Goal: Information Seeking & Learning: Learn about a topic

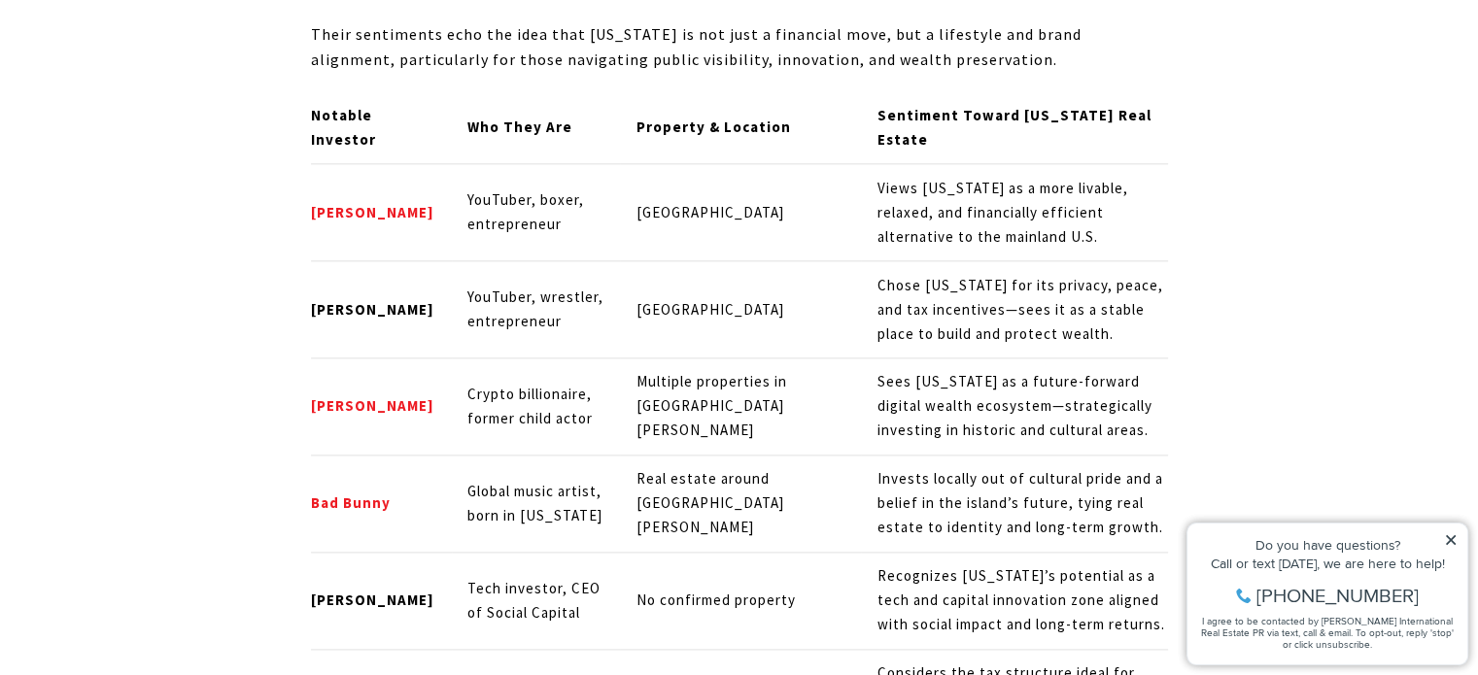
scroll to position [9796, 0]
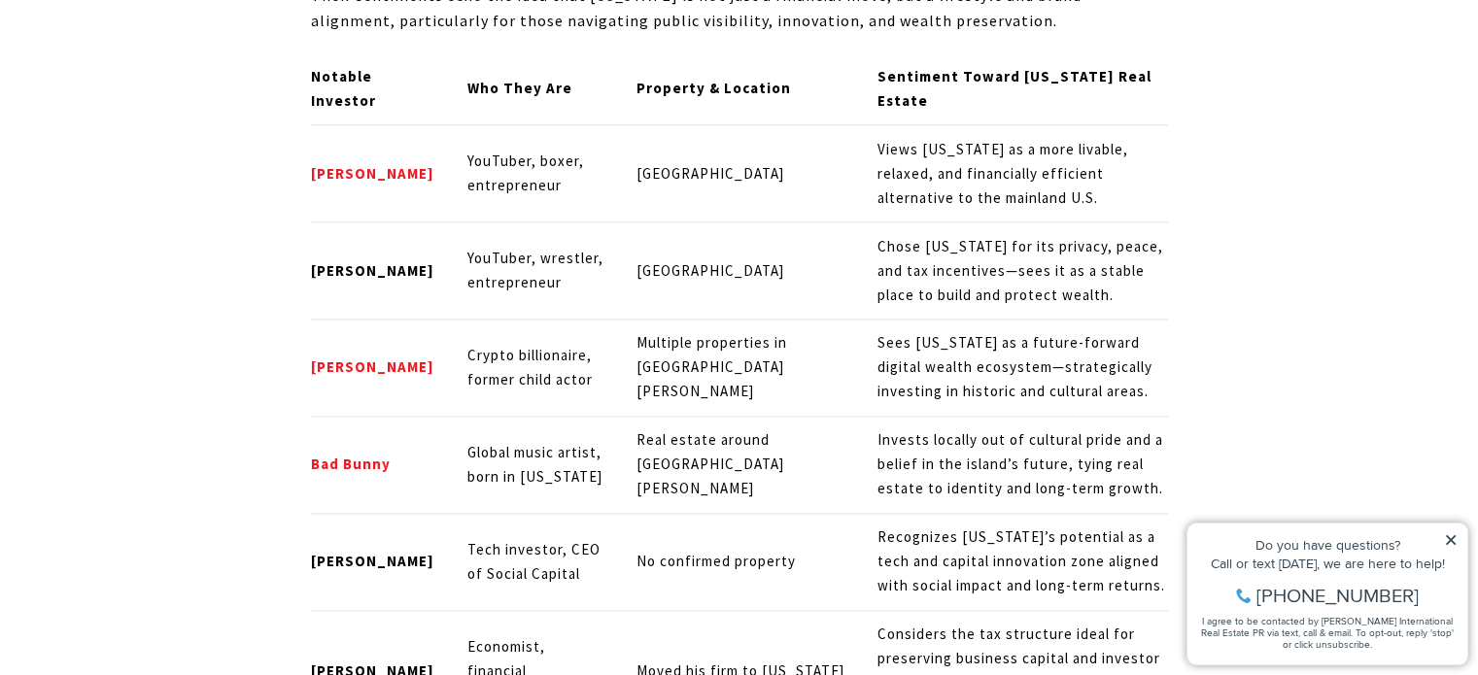
click at [878, 623] on p "Considers the tax structure ideal for preserving business capital and investor …" at bounding box center [1023, 671] width 291 height 97
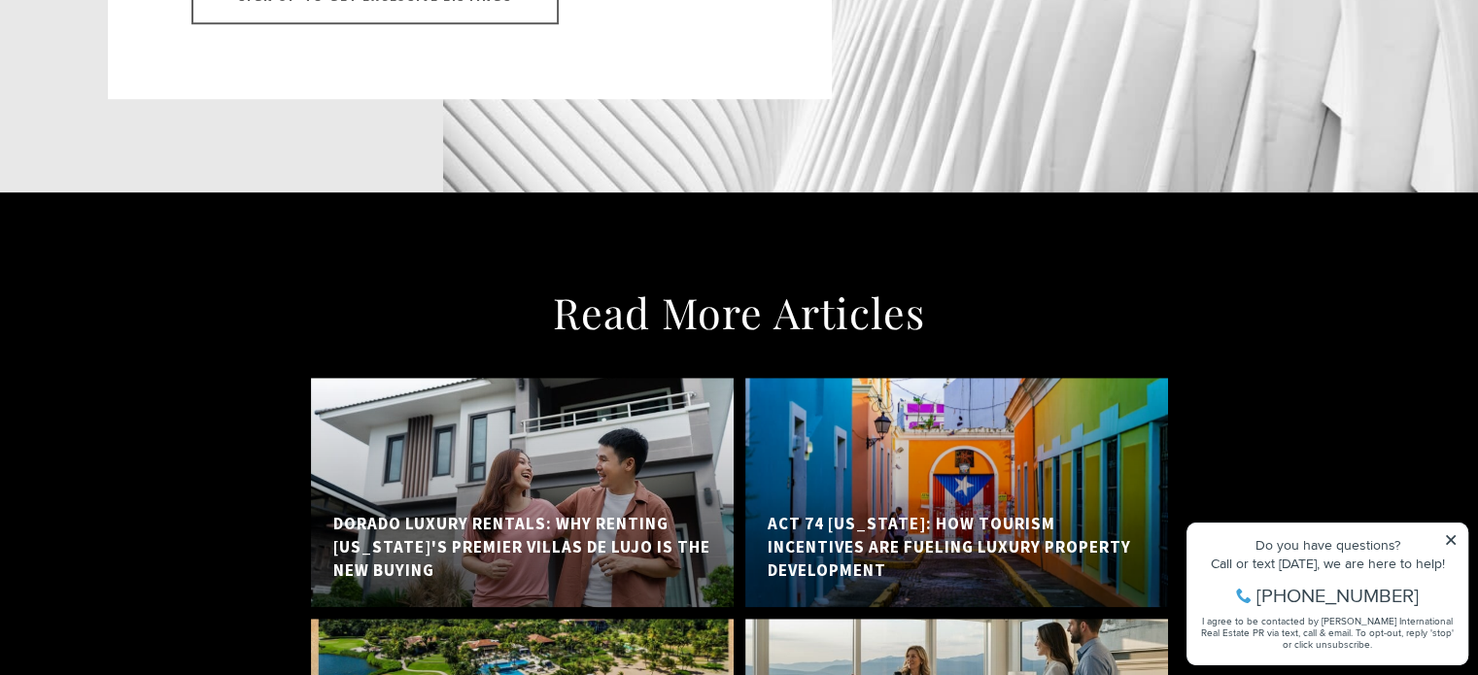
scroll to position [16054, 0]
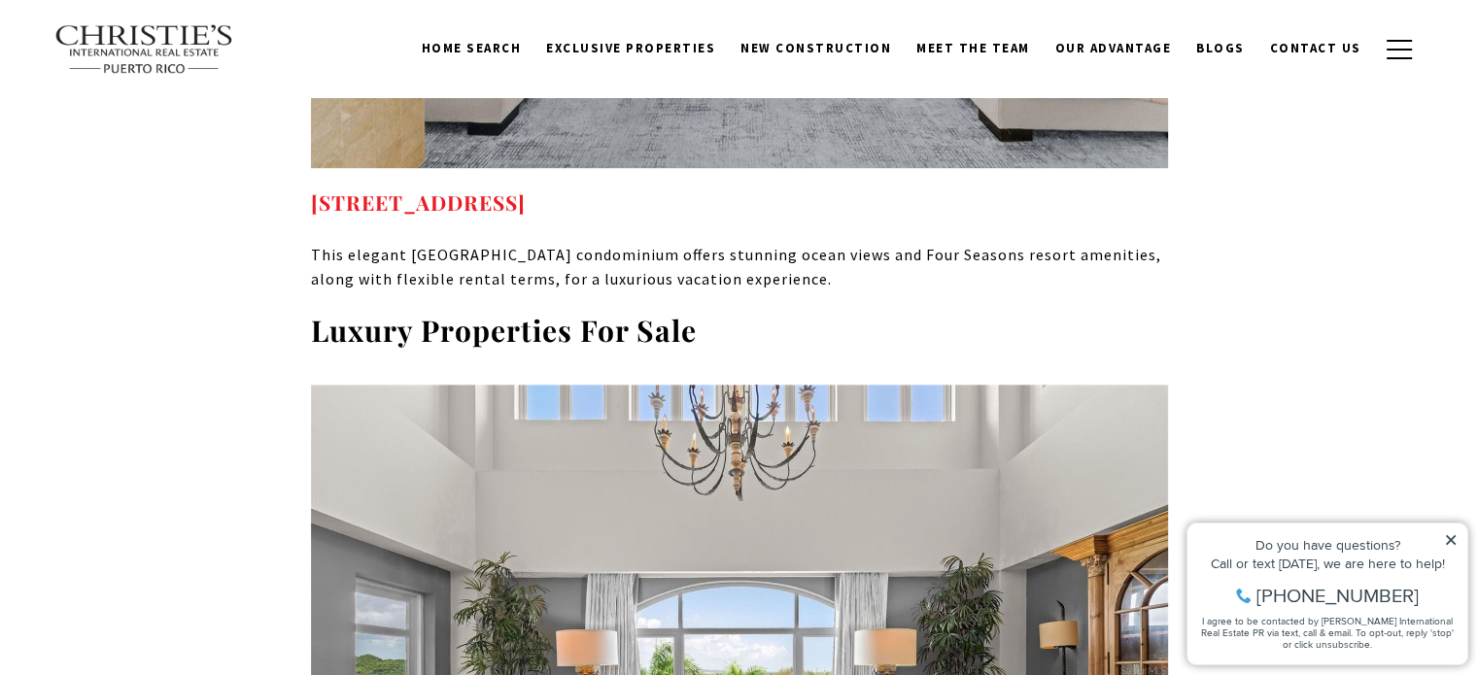
scroll to position [8723, 0]
